Goal: Task Accomplishment & Management: Manage account settings

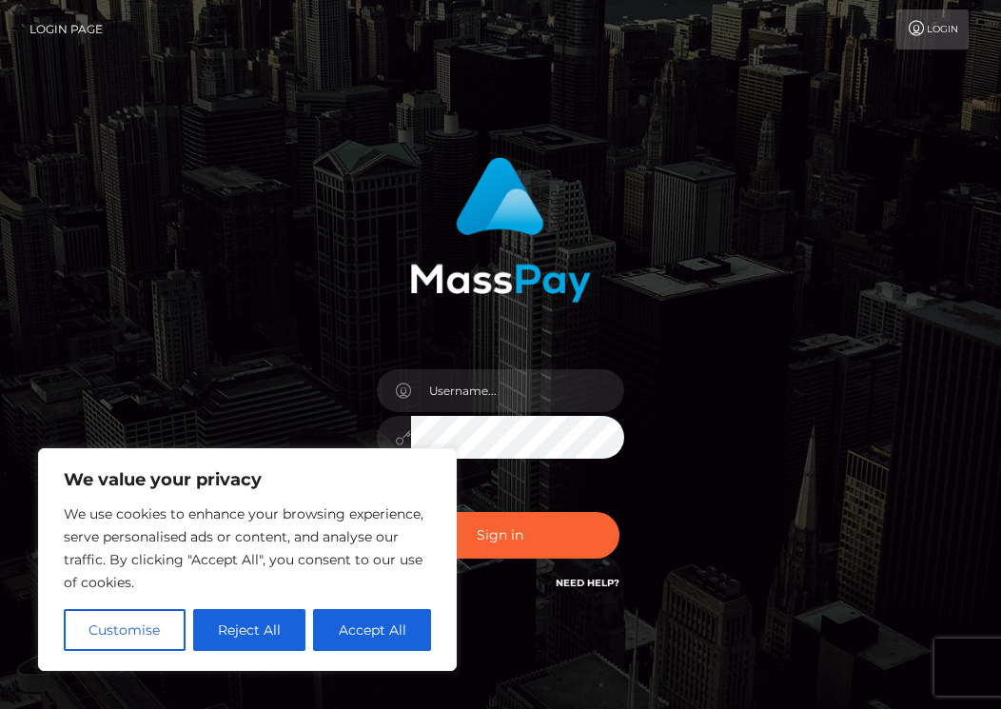
click at [465, 472] on div at bounding box center [501, 428] width 276 height 146
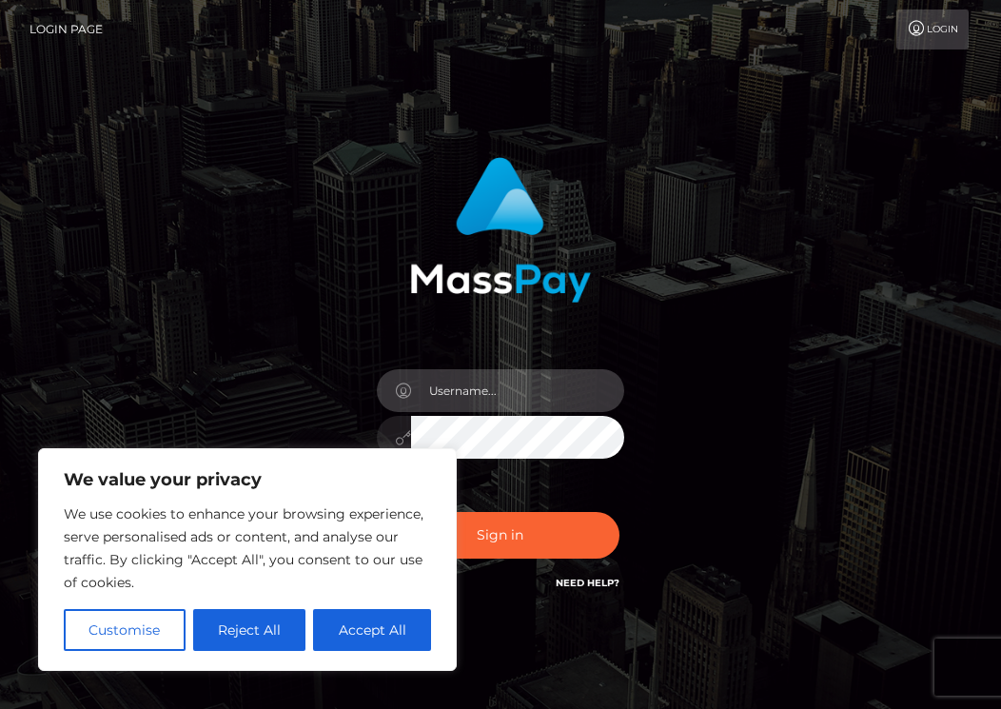
type input "maiameansmagic@gmail.com"
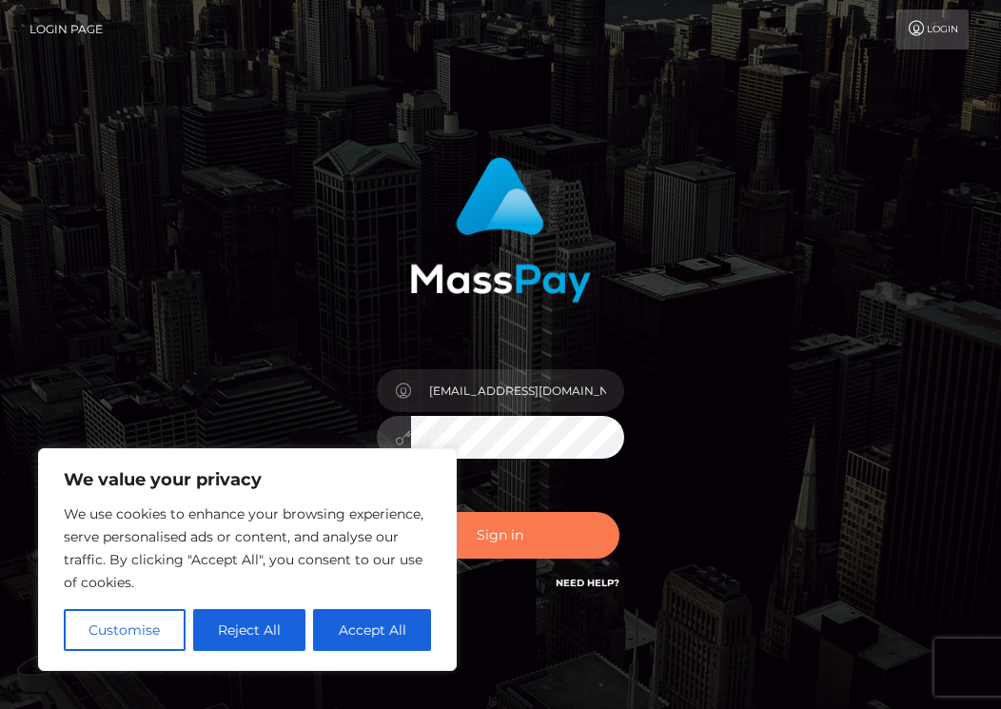
click at [517, 546] on button "Sign in" at bounding box center [501, 535] width 238 height 47
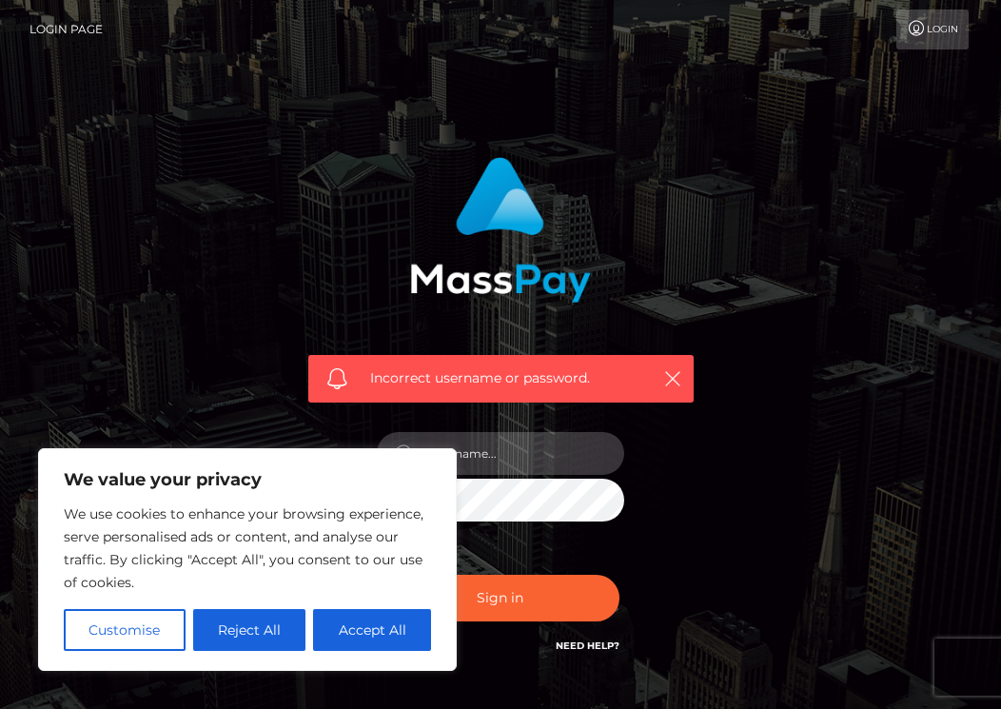
type input "maiameansmagic@gmail.com"
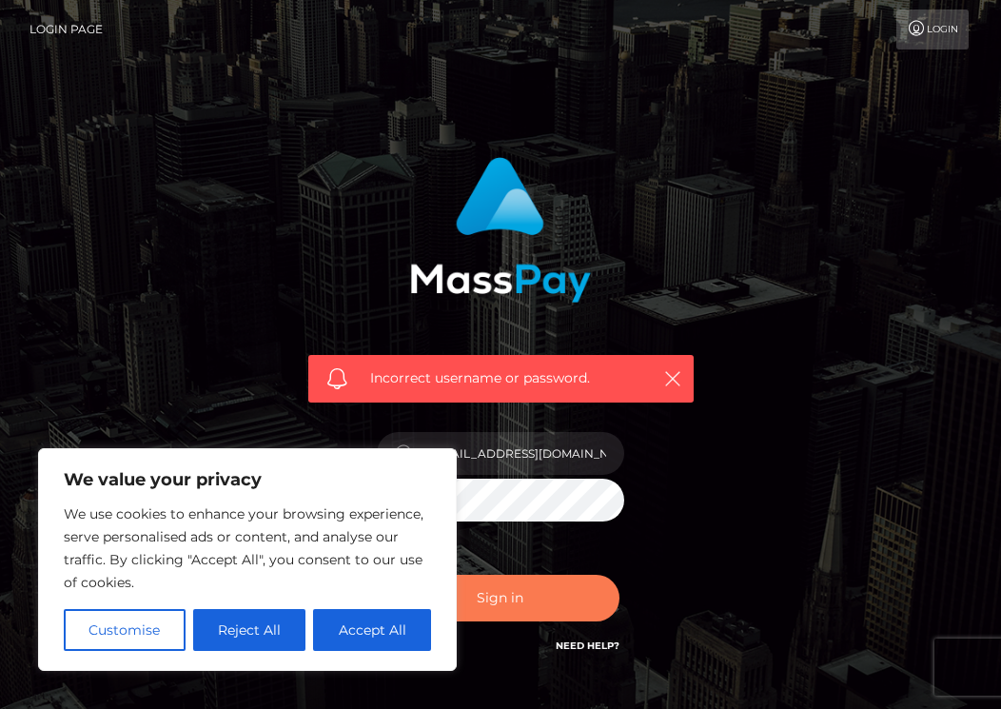
click at [514, 593] on button "Sign in" at bounding box center [501, 598] width 238 height 47
click at [702, 463] on div "Incorrect username or password." at bounding box center [501, 407] width 414 height 528
click at [942, 34] on link "Login" at bounding box center [933, 30] width 72 height 40
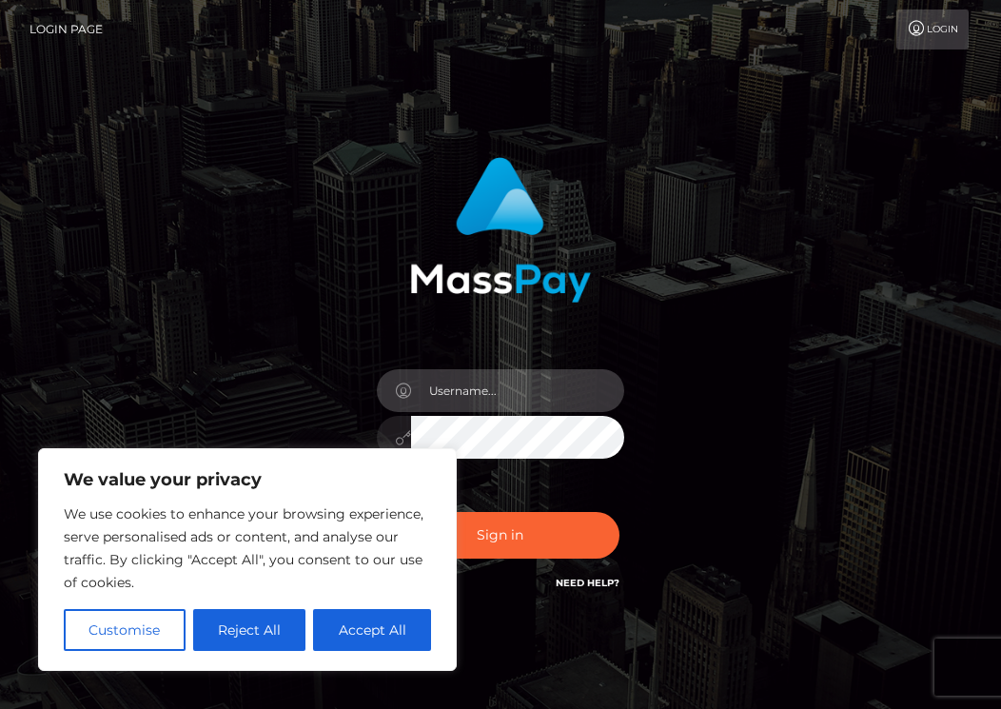
type input "maiameansmagic@gmail.com"
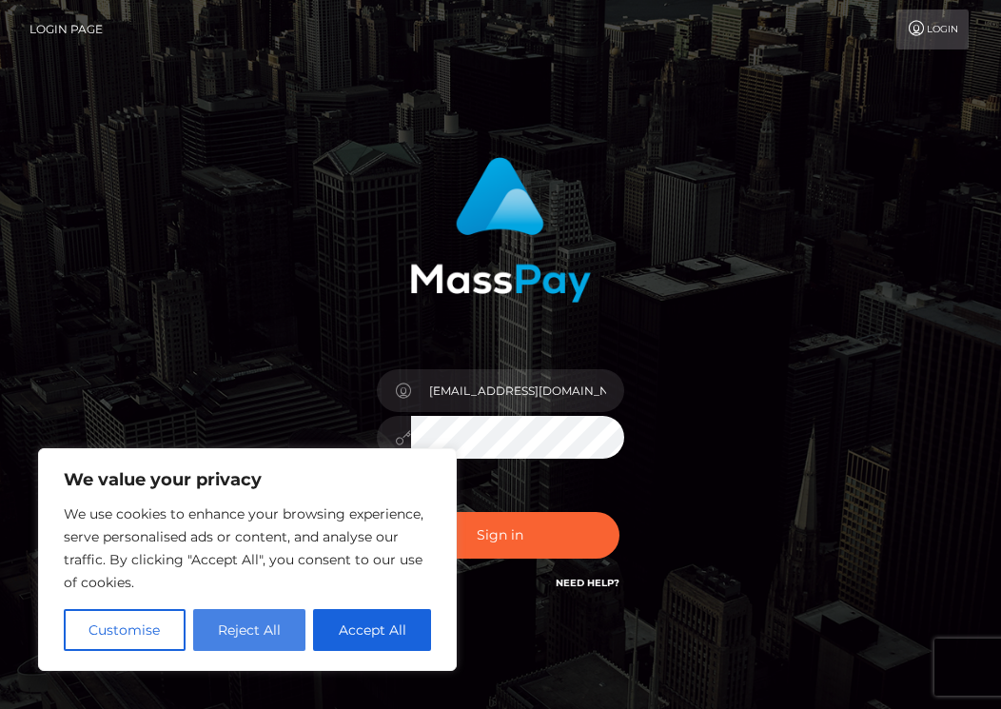
click at [268, 620] on button "Reject All" at bounding box center [249, 630] width 113 height 42
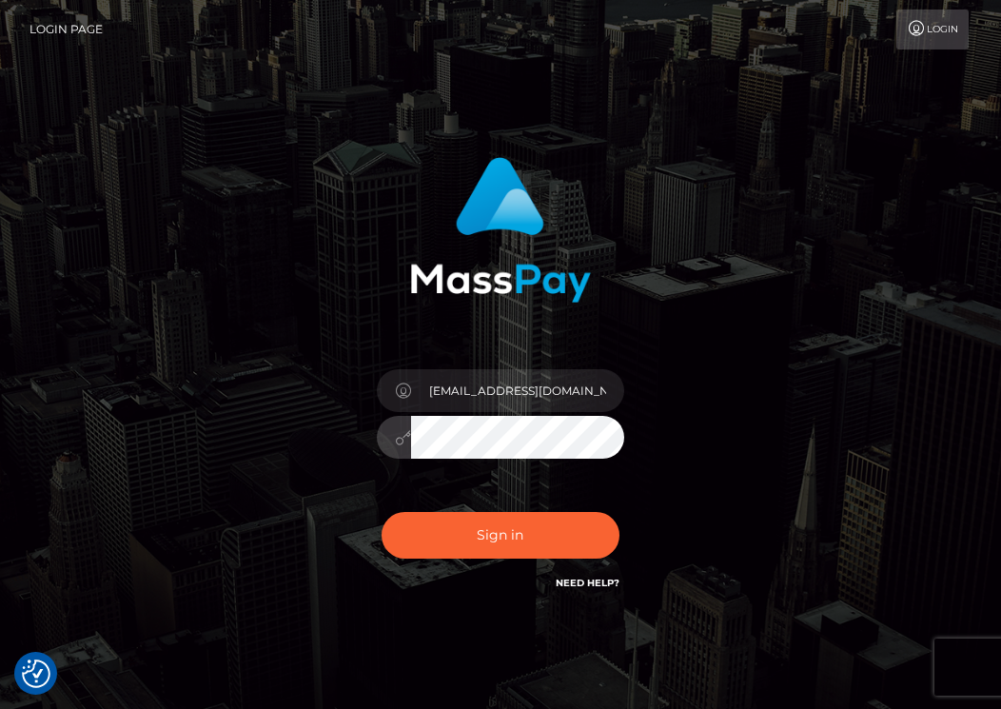
click at [500, 535] on button "Sign in" at bounding box center [501, 535] width 238 height 47
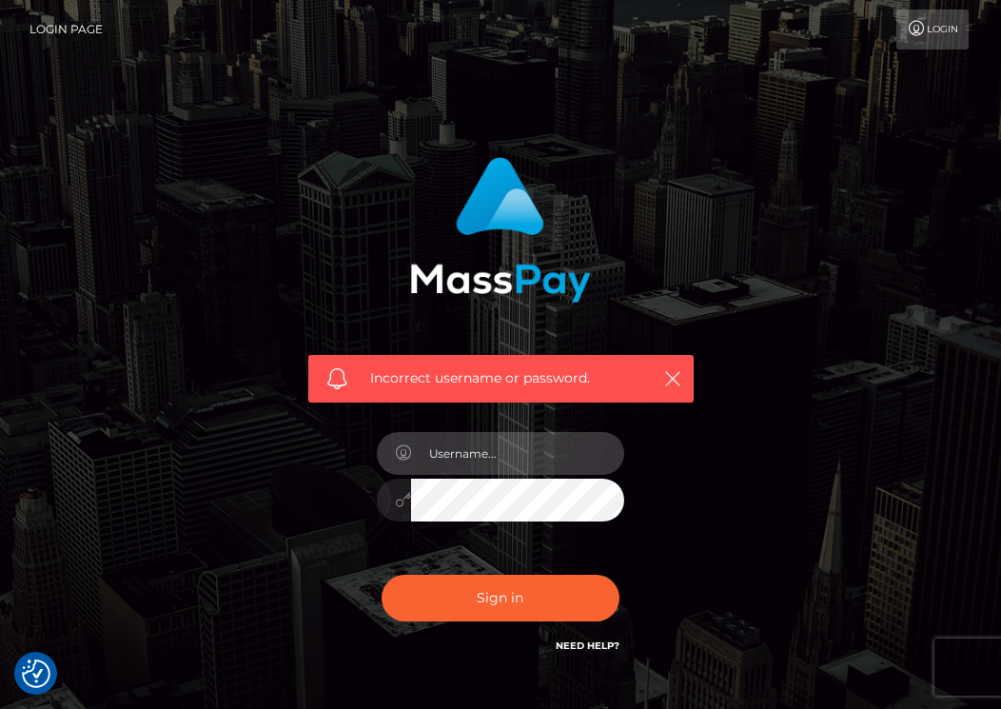
type input "maiameansmagic@gmail.com"
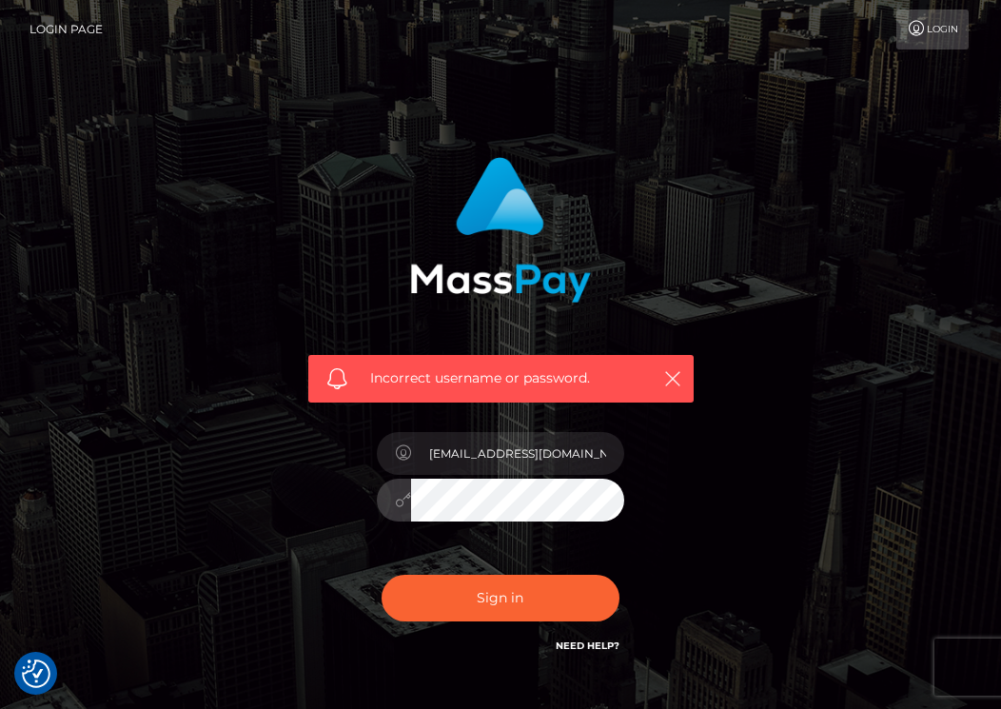
click at [500, 597] on button "Sign in" at bounding box center [501, 598] width 238 height 47
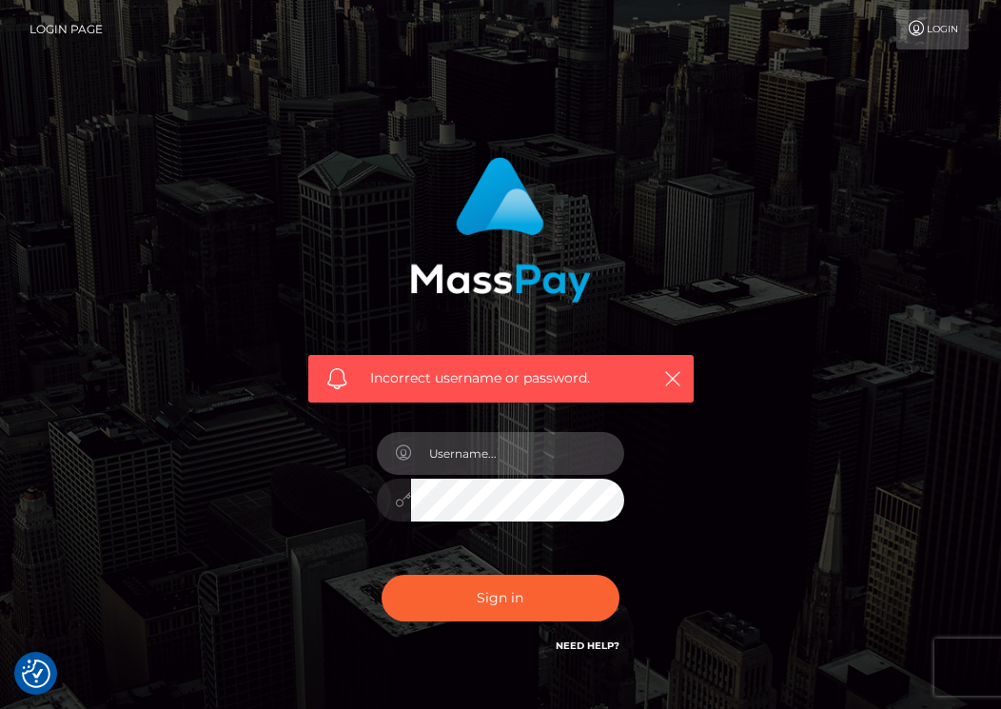
type input "maiameansmagic@gmail.com"
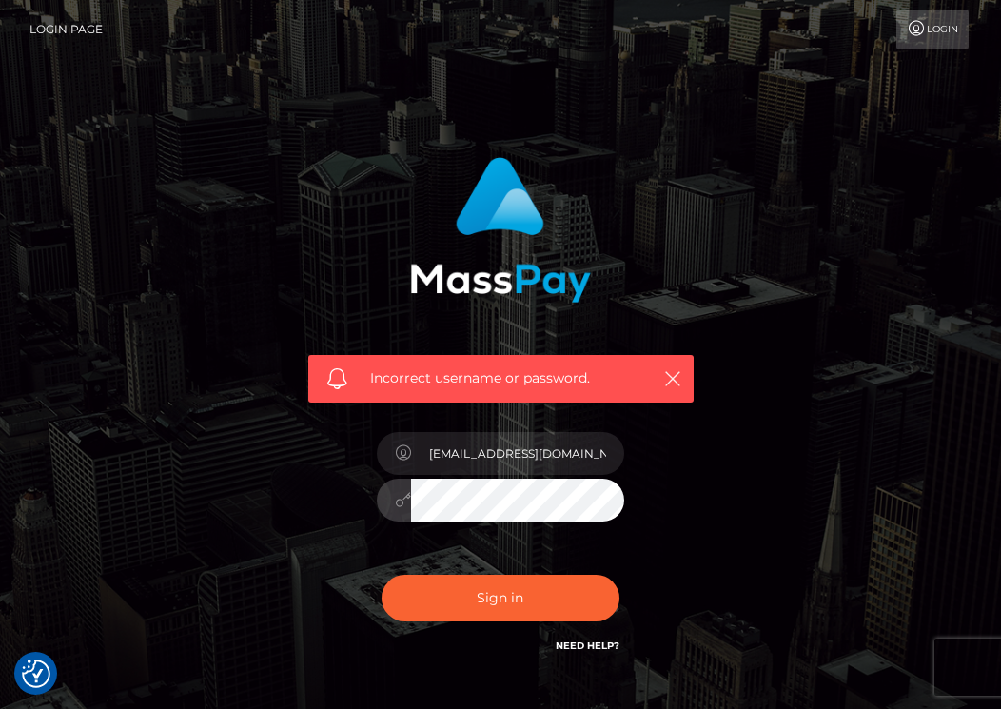
click at [645, 487] on div "Incorrect username or password. maiameansmagic@gmail.com" at bounding box center [501, 407] width 414 height 528
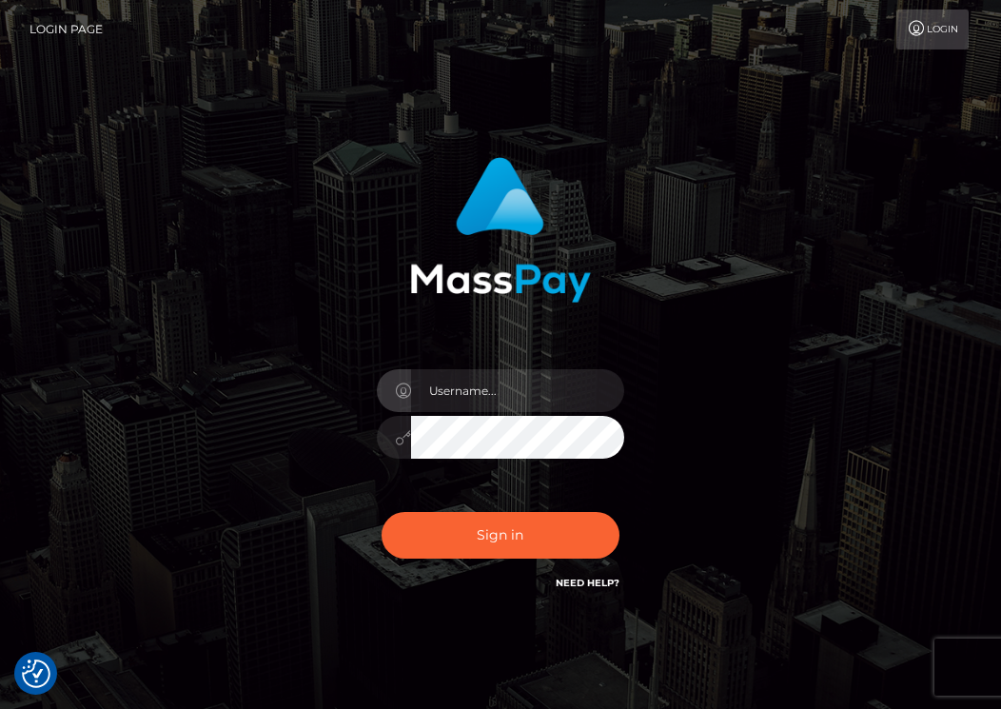
click at [707, 395] on div "Sign in" at bounding box center [501, 375] width 414 height 465
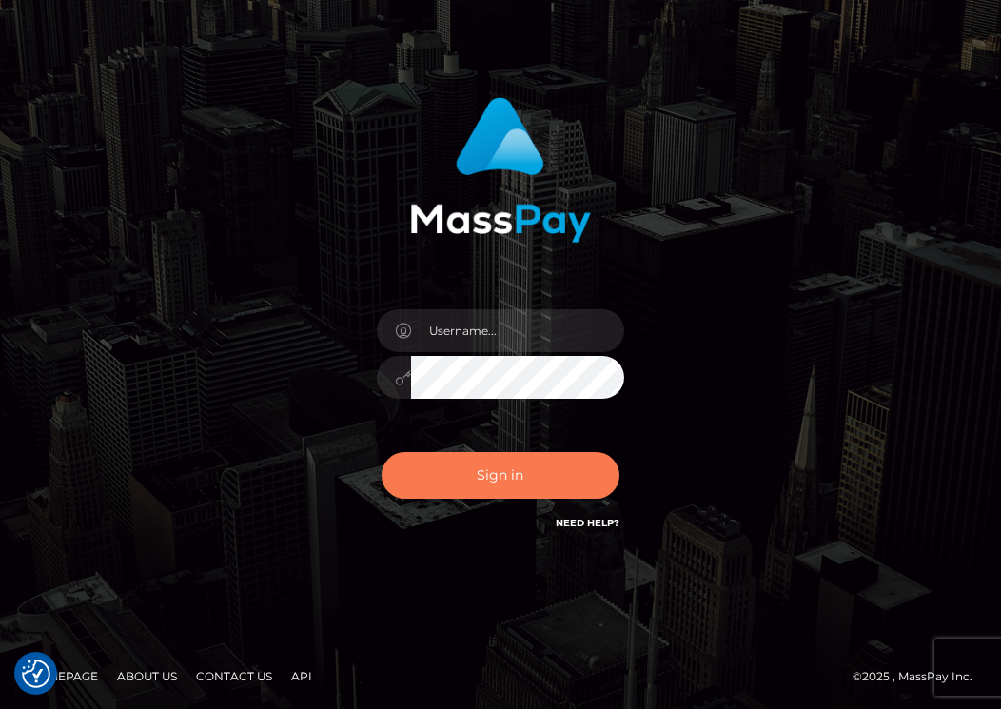
scroll to position [59, 0]
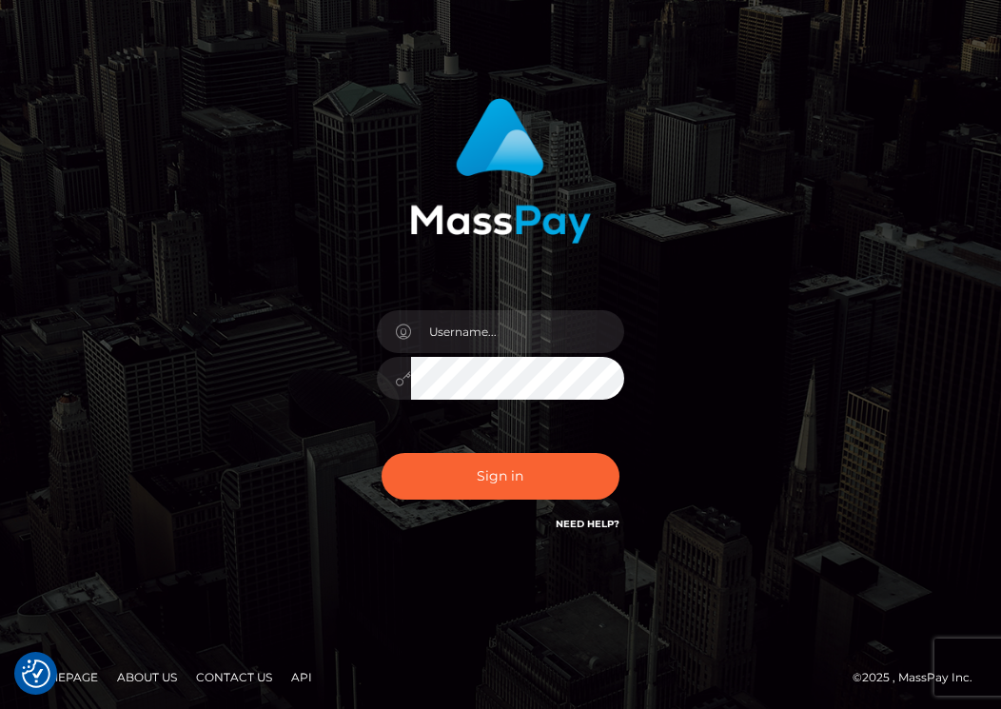
click at [581, 522] on link "Need Help?" at bounding box center [588, 524] width 64 height 12
click at [474, 330] on input "text" at bounding box center [517, 331] width 213 height 43
type input "maiameansmagic@gmail.com"
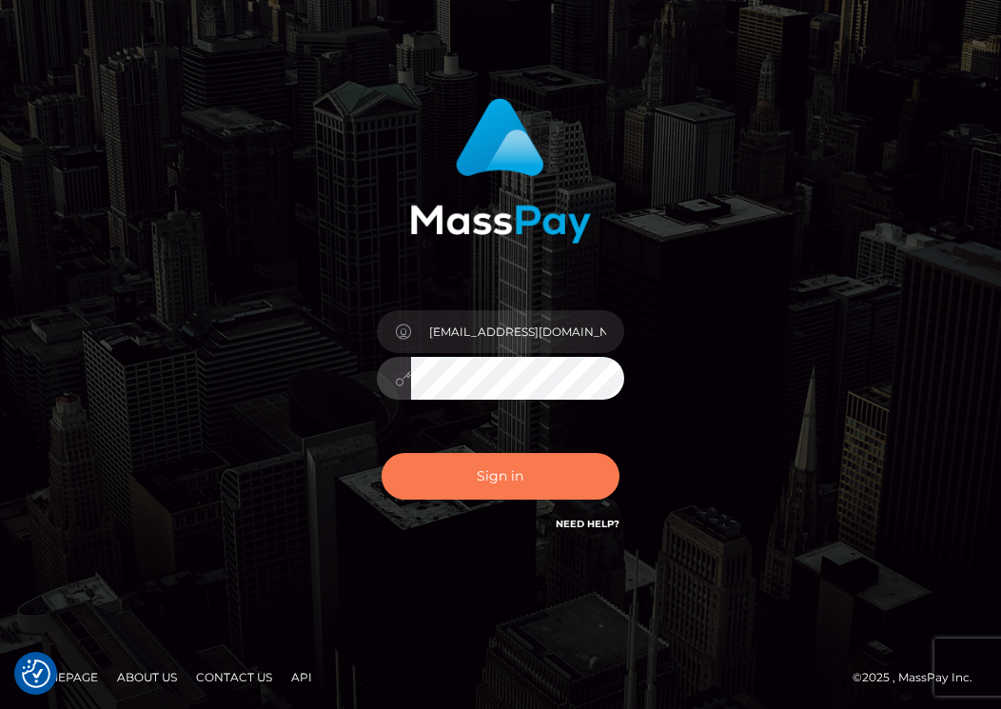
click at [491, 469] on button "Sign in" at bounding box center [501, 476] width 238 height 47
